Goal: Task Accomplishment & Management: Complete application form

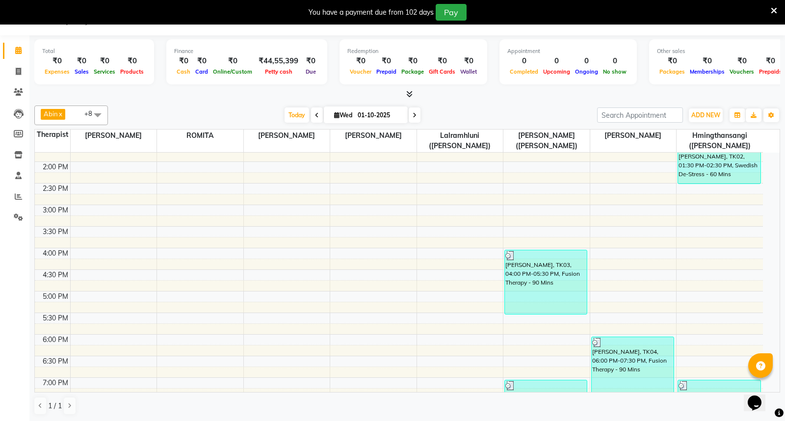
scroll to position [327, 0]
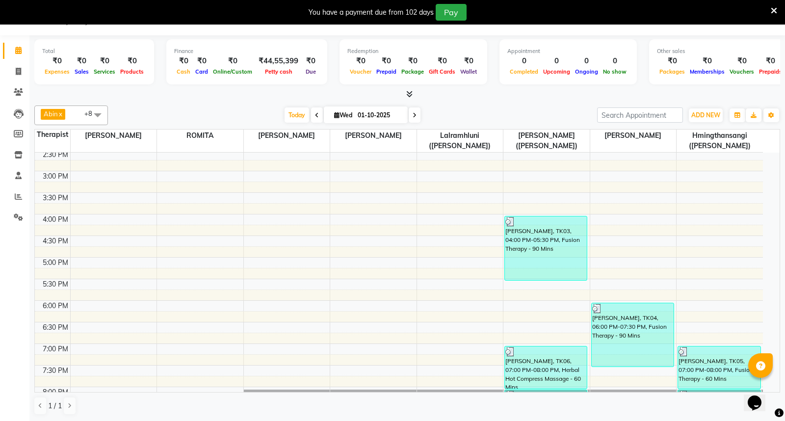
click at [414, 108] on span at bounding box center [415, 114] width 12 height 15
type input "02-10-2025"
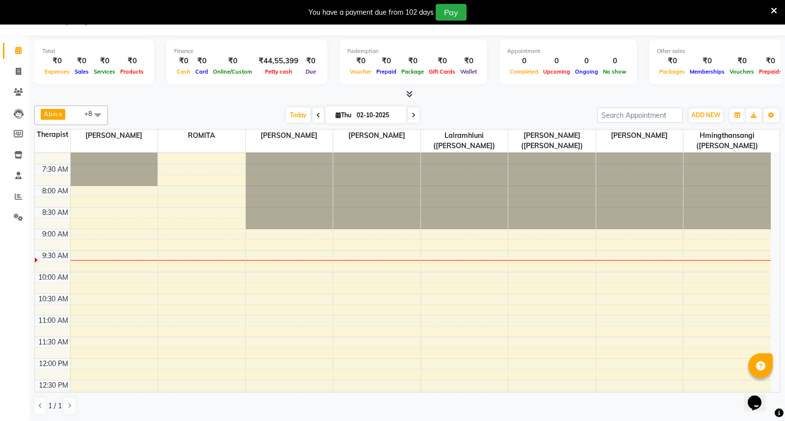
scroll to position [0, 0]
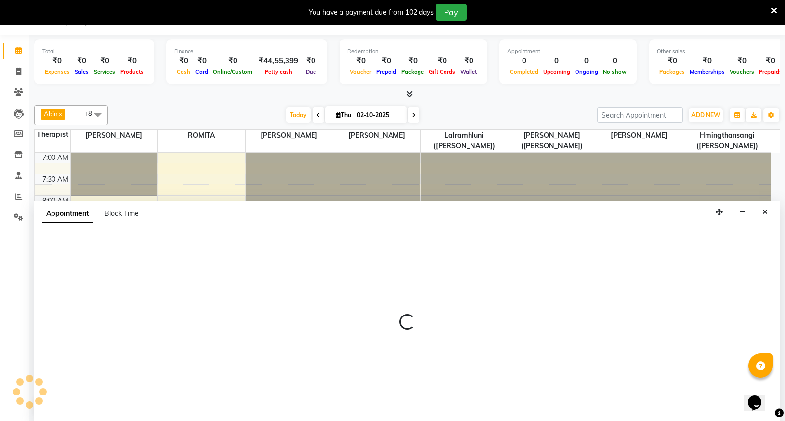
select select "48457"
select select "555"
select select "tentative"
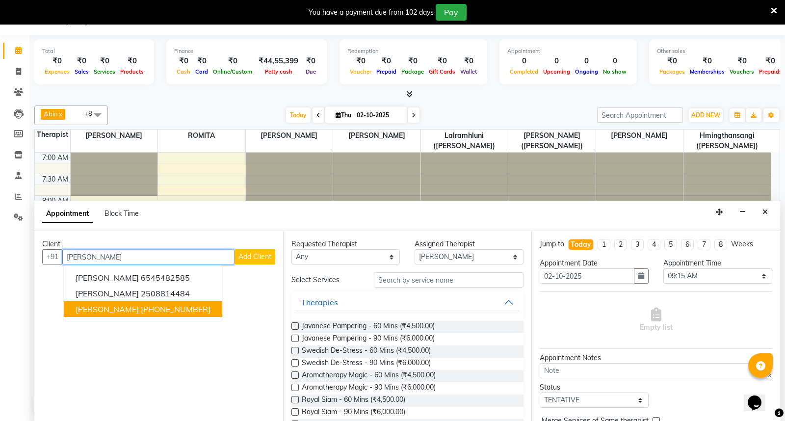
click at [144, 307] on ngb-highlight "[PHONE_NUMBER]" at bounding box center [176, 309] width 70 height 10
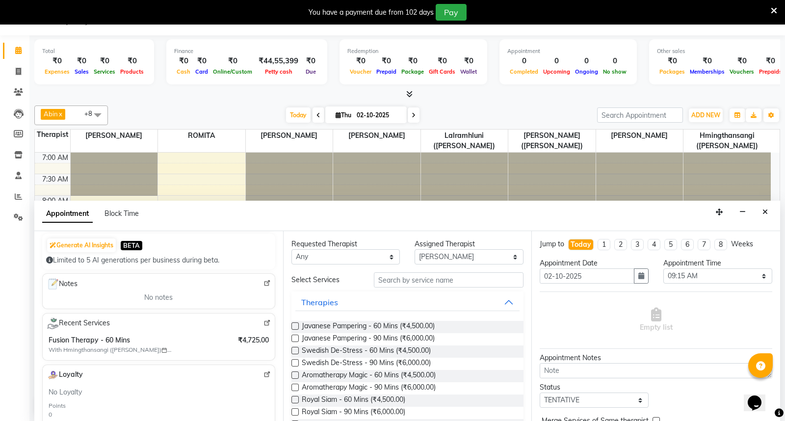
scroll to position [109, 0]
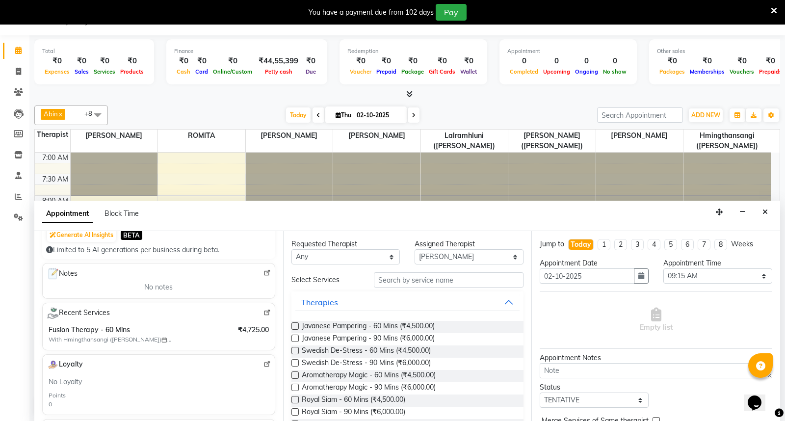
type input "94516849"
click at [398, 280] on input "text" at bounding box center [449, 279] width 150 height 15
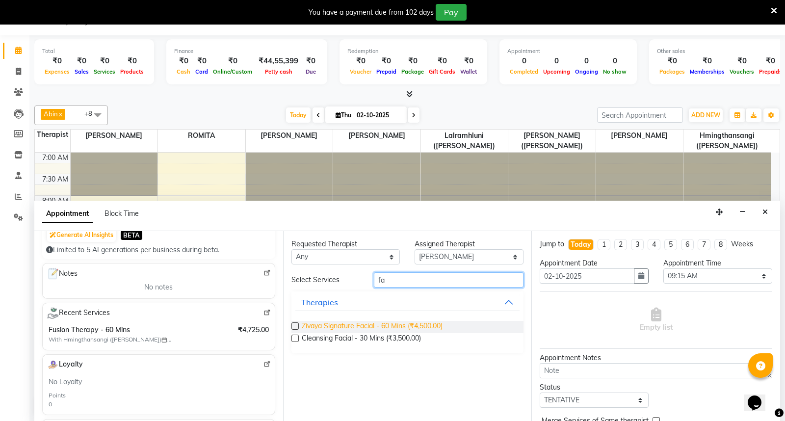
type input "fa"
click at [410, 324] on span "Zivaya Signature Facial - 60 Mins (₹4,500.00)" at bounding box center [372, 327] width 141 height 12
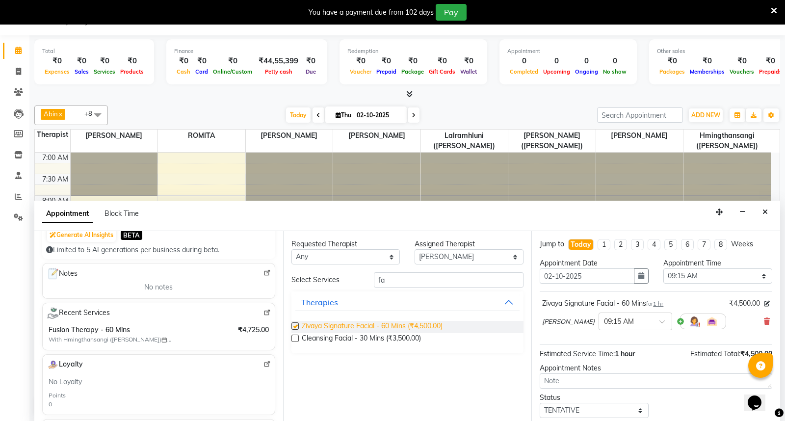
checkbox input "false"
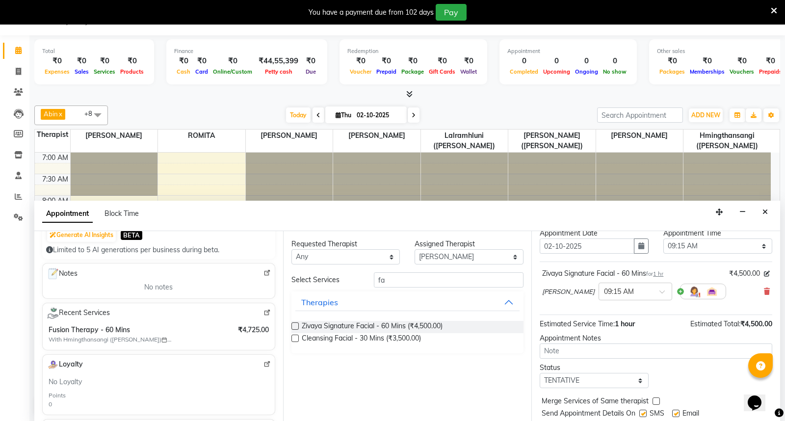
scroll to position [59, 0]
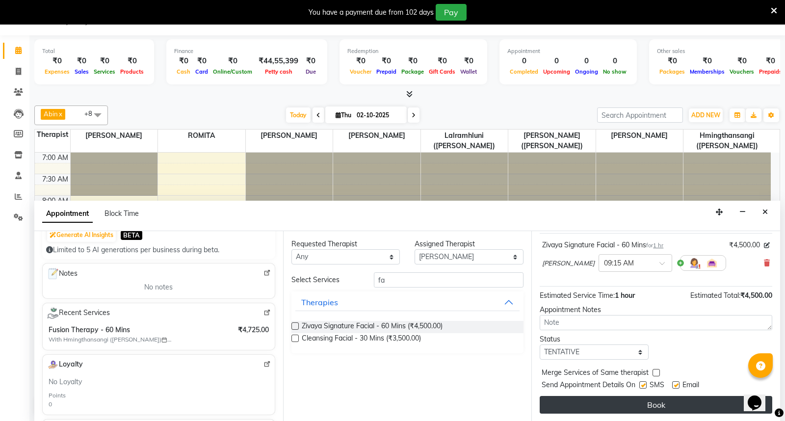
click at [671, 404] on button "Book" at bounding box center [656, 405] width 233 height 18
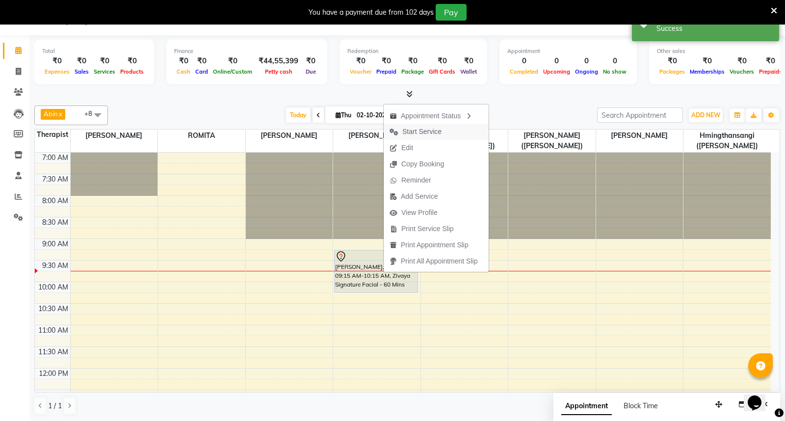
click at [426, 128] on span "Start Service" at bounding box center [422, 132] width 39 height 10
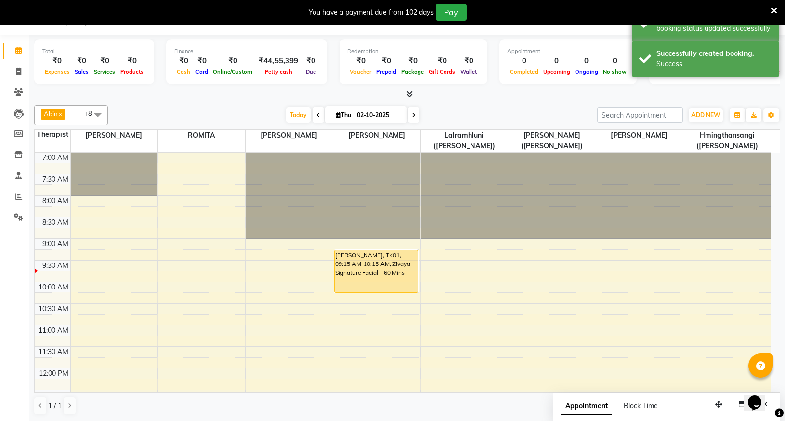
click at [313, 112] on span at bounding box center [319, 114] width 12 height 15
type input "01-10-2025"
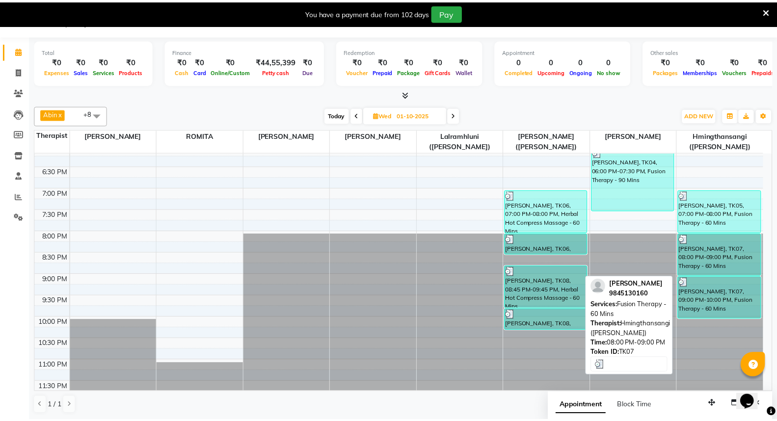
scroll to position [498, 0]
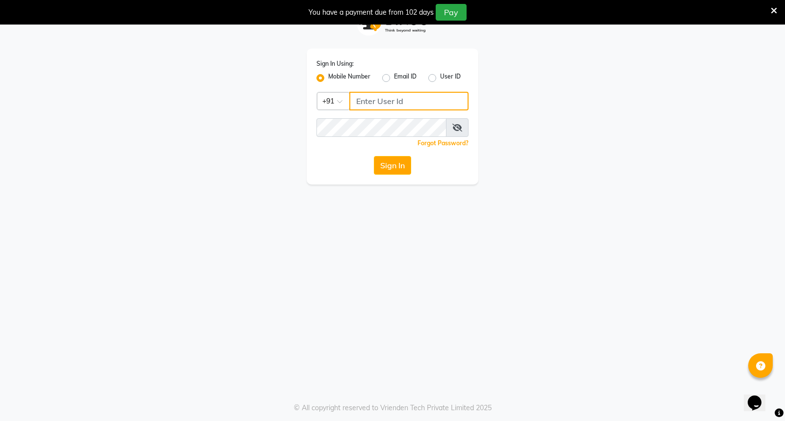
click at [377, 105] on input "Username" at bounding box center [408, 101] width 119 height 19
drag, startPoint x: 415, startPoint y: 100, endPoint x: 356, endPoint y: 101, distance: 58.9
click at [356, 101] on input "9366908950" at bounding box center [408, 101] width 119 height 19
drag, startPoint x: 410, startPoint y: 99, endPoint x: 355, endPoint y: 99, distance: 55.5
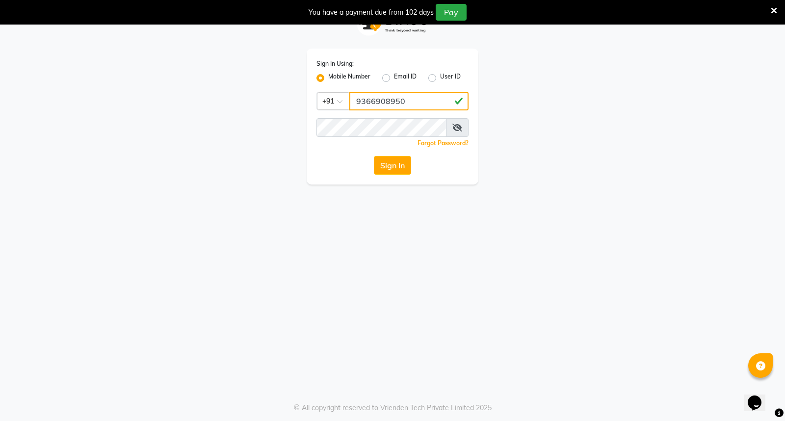
click at [355, 99] on input "9366908950" at bounding box center [408, 101] width 119 height 19
type input "9366908950"
click at [395, 167] on button "Sign In" at bounding box center [392, 165] width 37 height 19
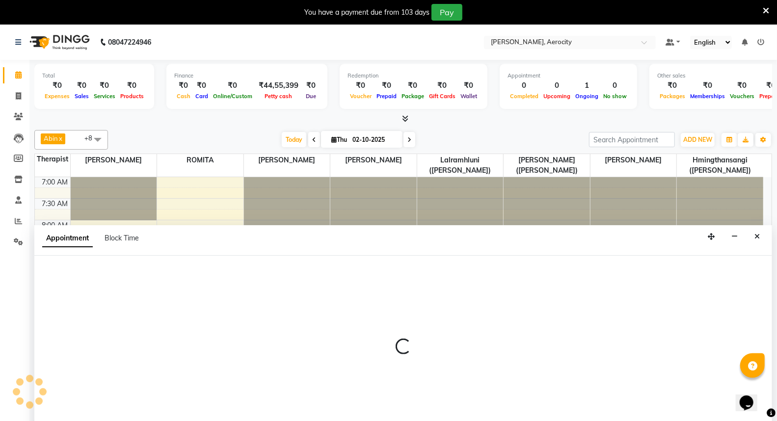
select select "48455"
select select "tentative"
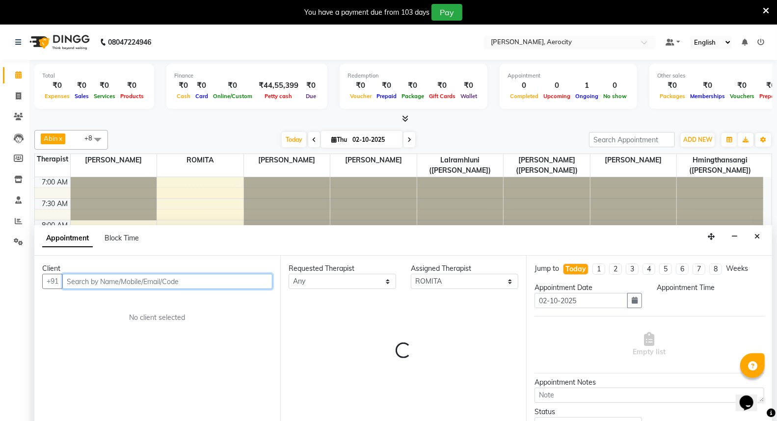
select select "630"
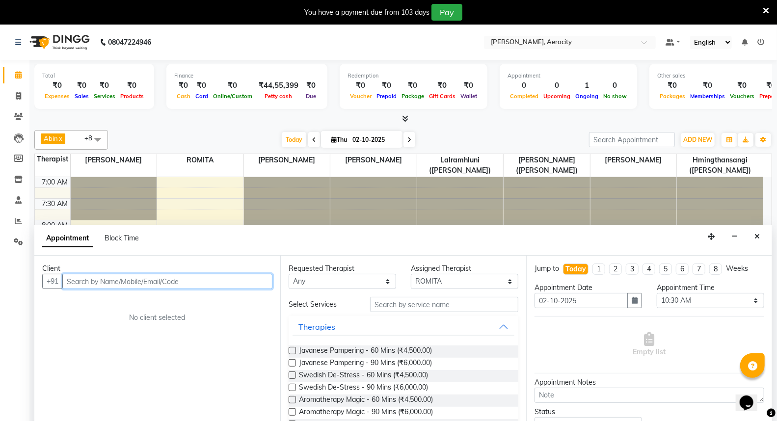
scroll to position [25, 0]
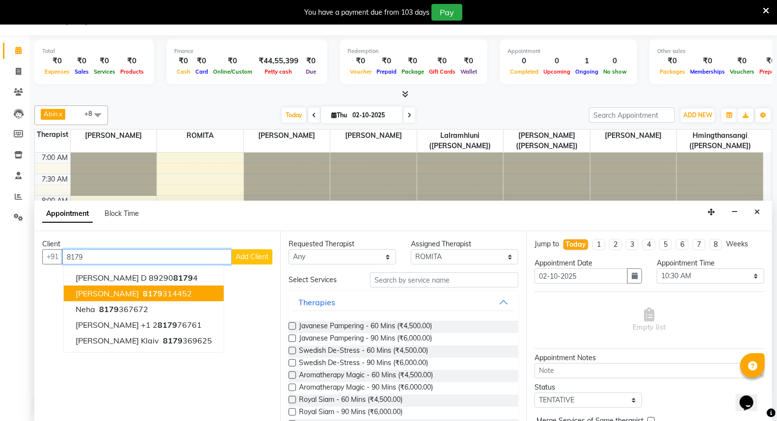
click at [176, 287] on button "Anand Sharma 8179 314452" at bounding box center [144, 294] width 160 height 16
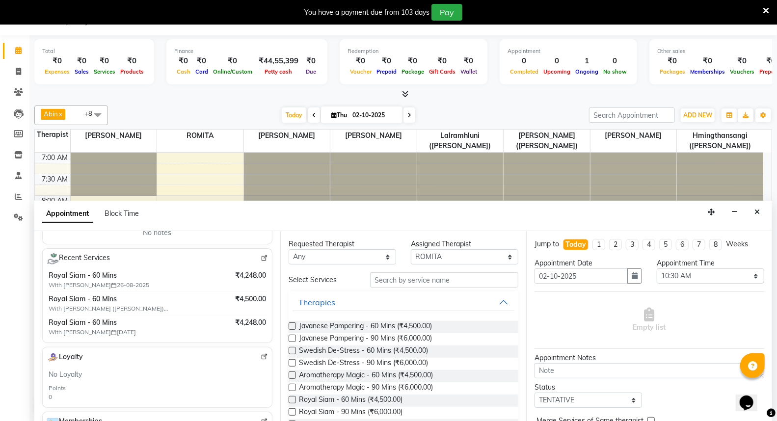
scroll to position [0, 0]
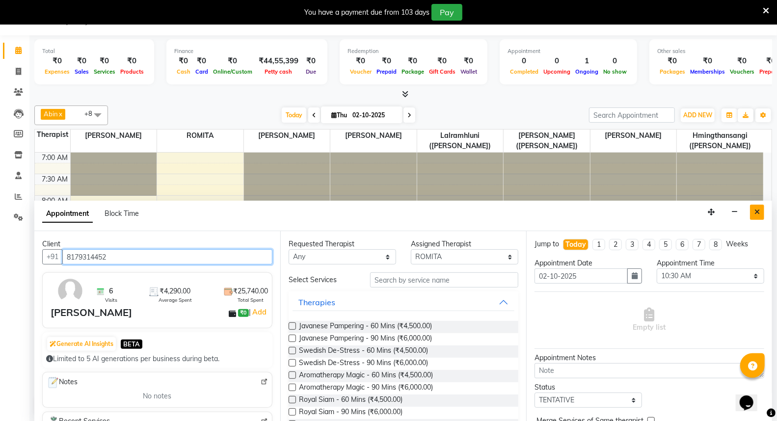
type input "8179314452"
click at [758, 213] on icon "Close" at bounding box center [756, 212] width 5 height 7
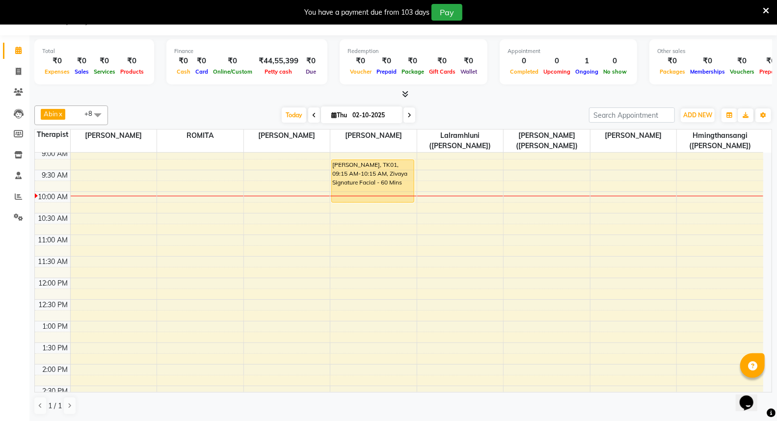
scroll to position [109, 0]
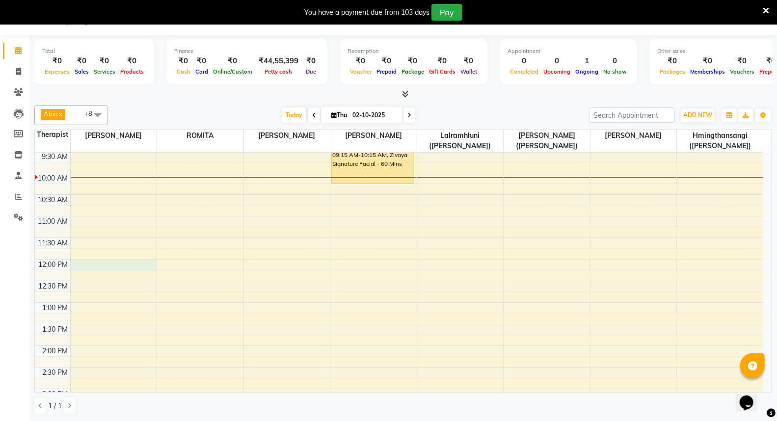
click at [85, 266] on div "7:00 AM 7:30 AM 8:00 AM 8:30 AM 9:00 AM 9:30 AM 10:00 AM 10:30 AM 11:00 AM 11:3…" at bounding box center [399, 411] width 728 height 734
select select "48454"
select select "tentative"
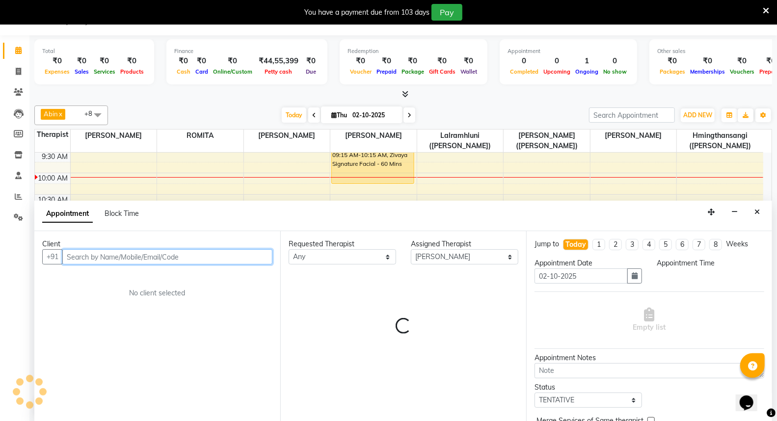
select select "720"
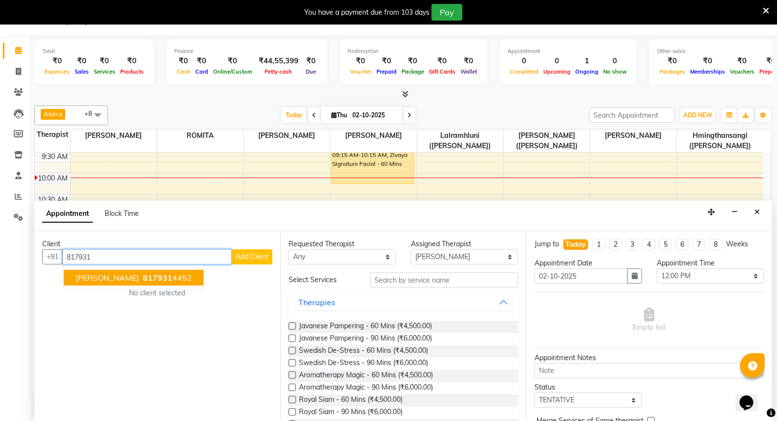
click at [161, 275] on span "817931" at bounding box center [157, 278] width 29 height 10
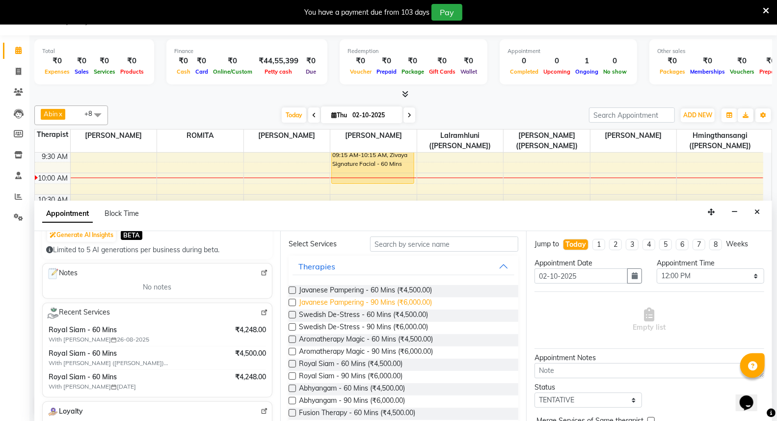
scroll to position [54, 0]
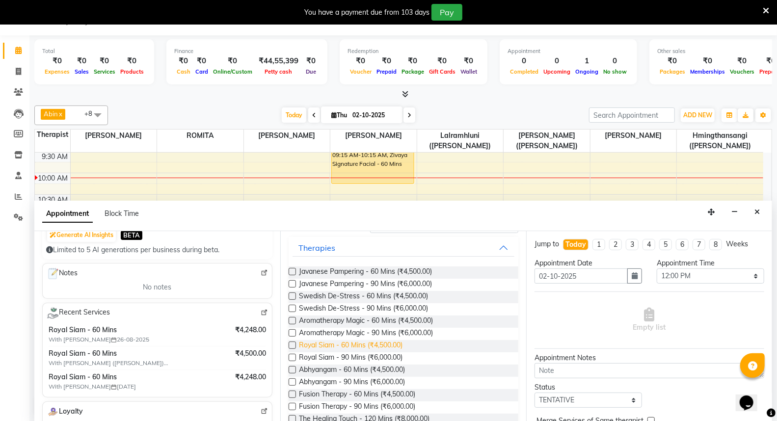
type input "8179314452"
click at [347, 344] on span "Royal Siam - 60 Mins (₹4,500.00)" at bounding box center [351, 346] width 104 height 12
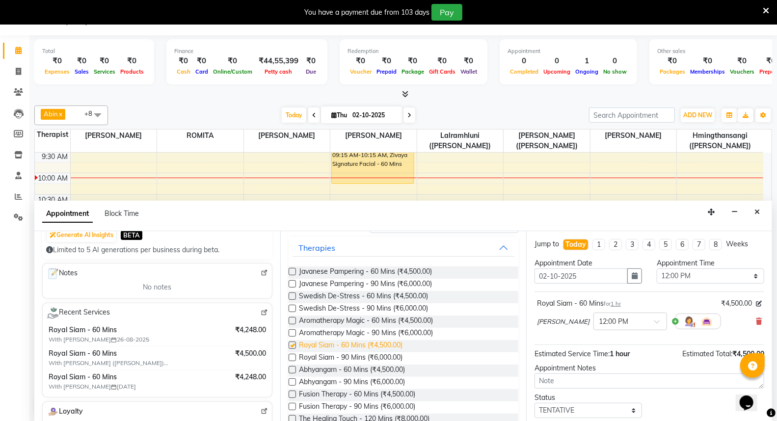
checkbox input "false"
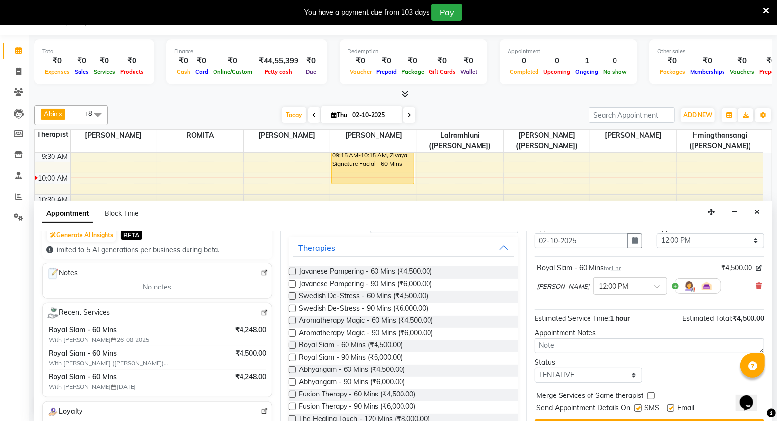
scroll to position [59, 0]
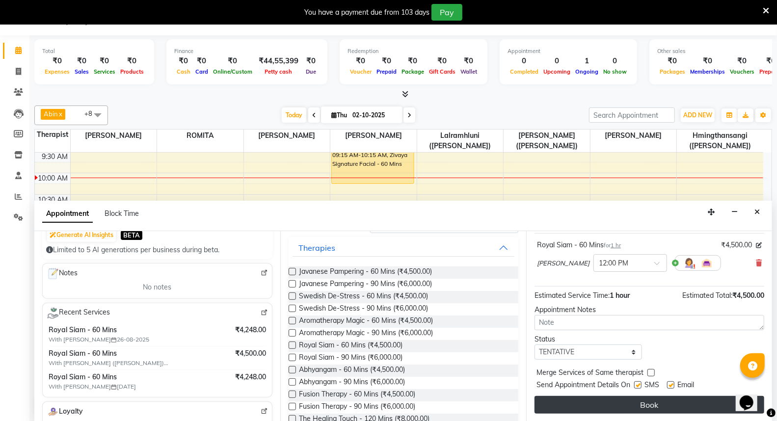
click at [662, 399] on button "Book" at bounding box center [650, 405] width 230 height 18
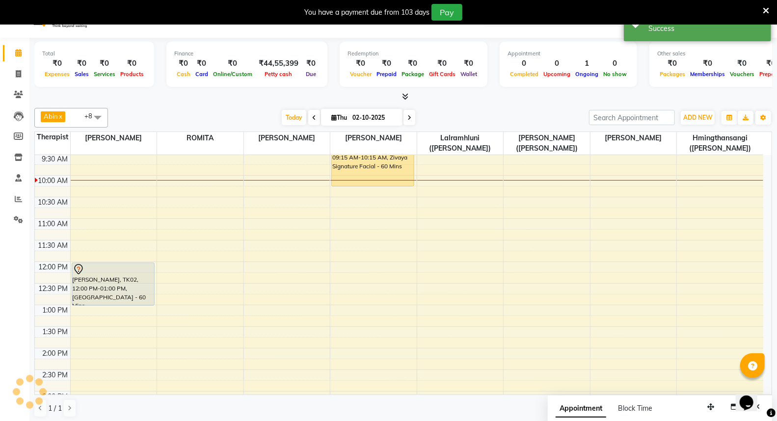
scroll to position [0, 0]
